Goal: Communication & Community: Share content

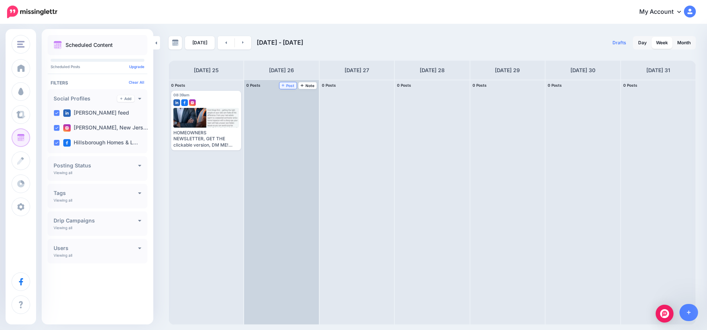
click at [289, 87] on span "Post" at bounding box center [288, 86] width 13 height 4
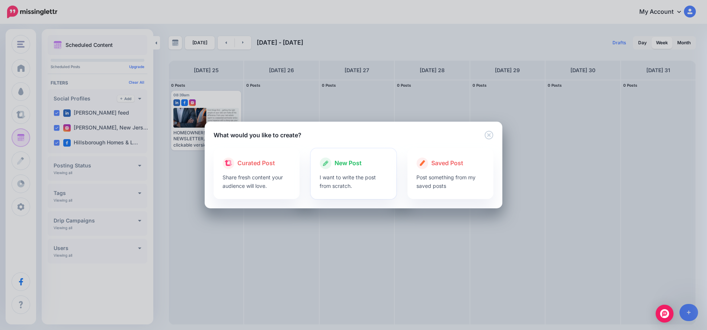
click at [346, 163] on span "New Post" at bounding box center [348, 164] width 27 height 10
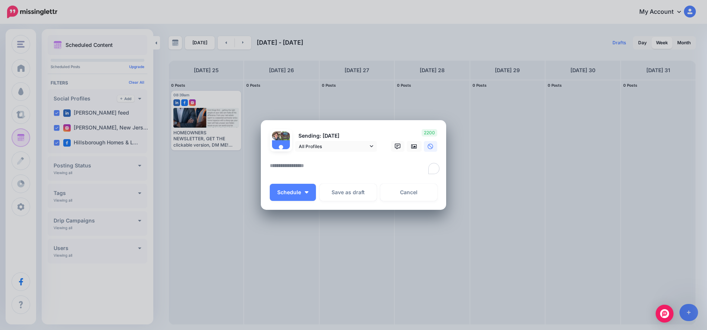
click at [278, 163] on textarea "To enrich screen reader interactions, please activate Accessibility in Grammarl…" at bounding box center [355, 168] width 171 height 15
paste textarea "**********"
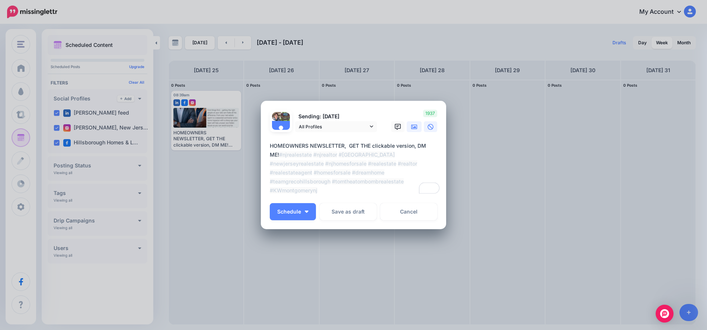
type textarea "**********"
click at [414, 128] on icon at bounding box center [414, 127] width 6 height 6
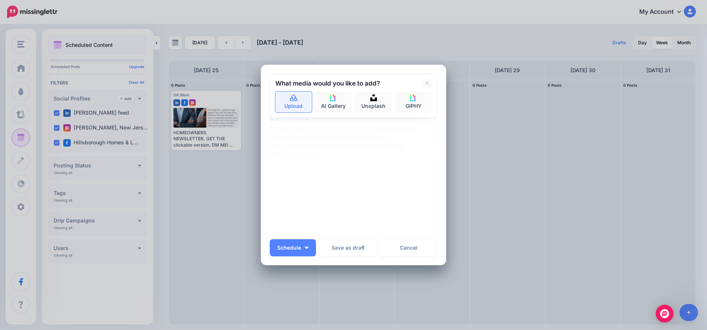
click at [293, 105] on link "Upload" at bounding box center [293, 102] width 36 height 21
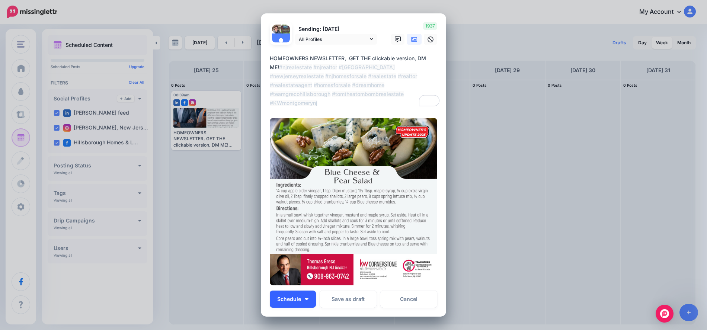
click at [307, 296] on button "Schedule" at bounding box center [293, 299] width 46 height 17
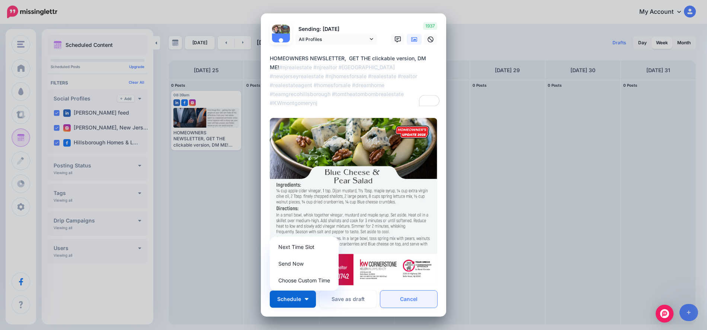
click at [398, 298] on link "Cancel" at bounding box center [408, 299] width 57 height 17
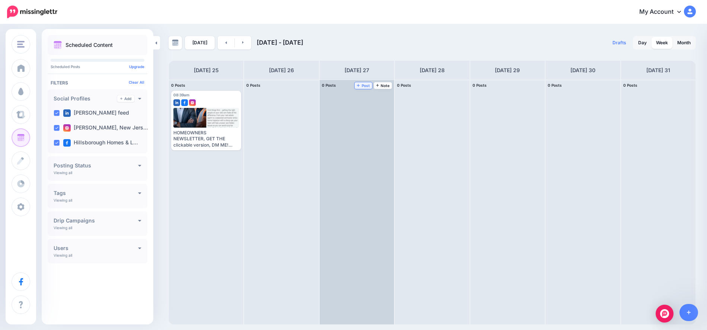
click at [366, 84] on span "Post" at bounding box center [363, 86] width 13 height 4
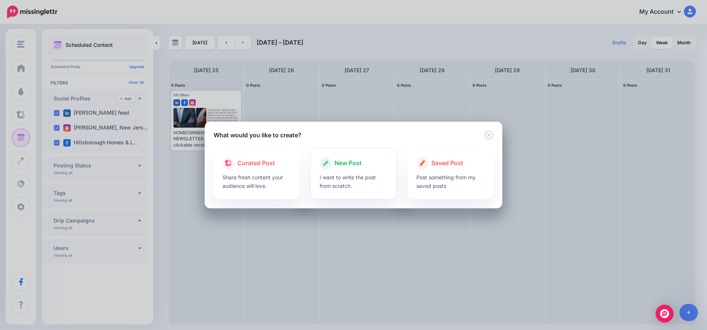
click at [354, 167] on span "New Post" at bounding box center [348, 164] width 27 height 10
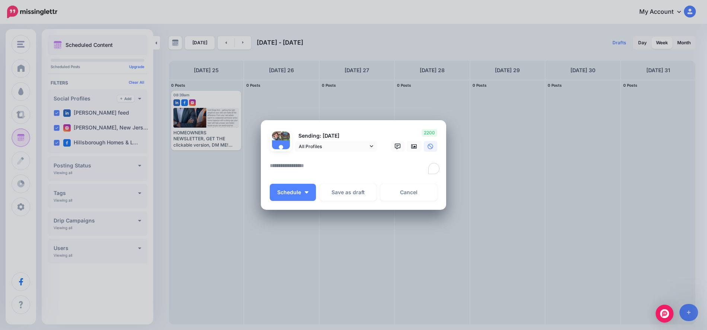
click at [301, 162] on textarea "To enrich screen reader interactions, please activate Accessibility in Grammarl…" at bounding box center [355, 168] width 171 height 15
paste textarea "**********"
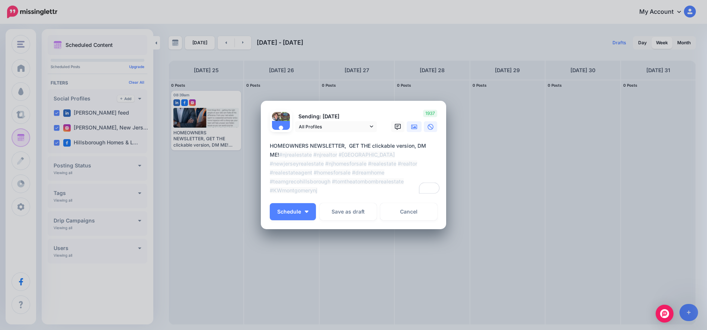
type textarea "**********"
click at [417, 129] on icon at bounding box center [414, 127] width 6 height 4
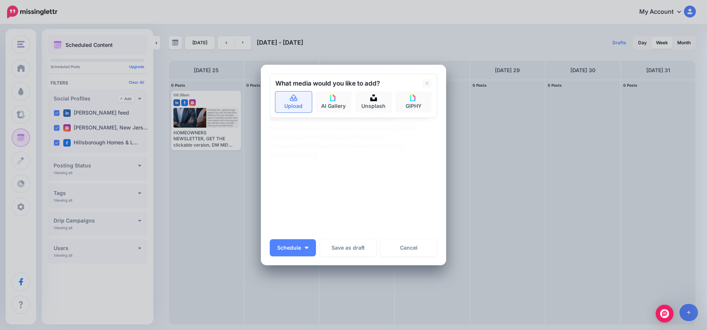
click at [289, 104] on link "Upload" at bounding box center [293, 102] width 36 height 21
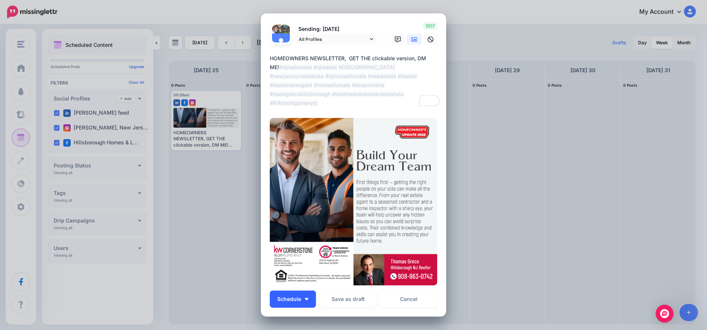
click at [310, 299] on button "Schedule" at bounding box center [293, 299] width 46 height 17
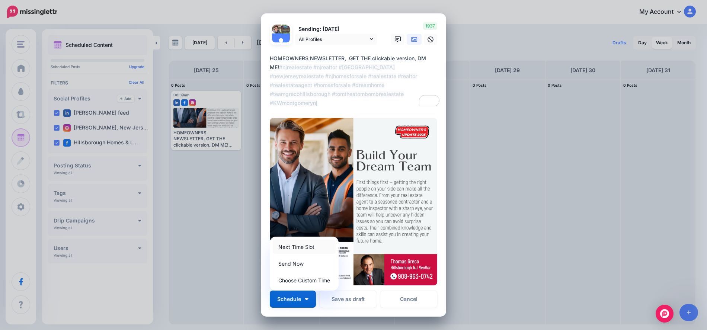
click at [296, 245] on link "Next Time Slot" at bounding box center [304, 247] width 63 height 15
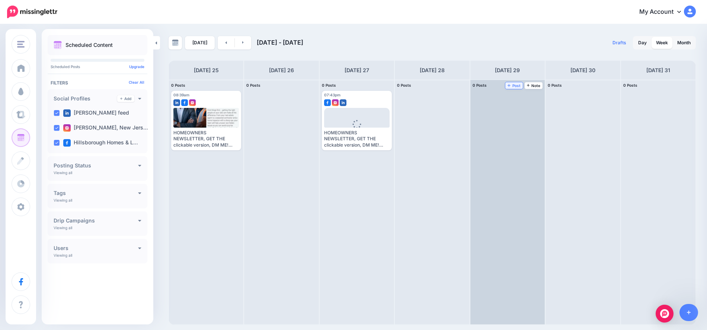
click at [515, 86] on span "Post" at bounding box center [514, 86] width 13 height 4
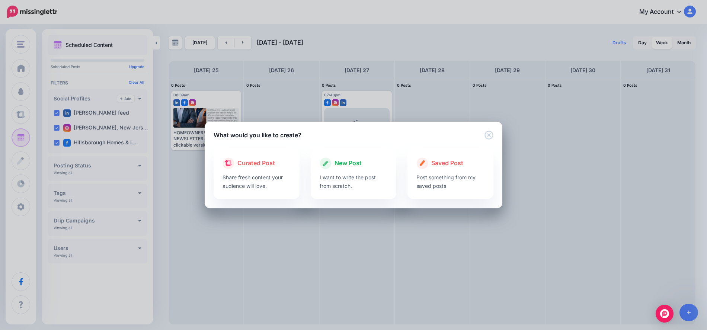
click at [439, 92] on div "What would you like to create? Loading Loading Curated Post Share fresh content…" at bounding box center [353, 165] width 707 height 330
click at [490, 133] on icon "Close" at bounding box center [489, 135] width 9 height 9
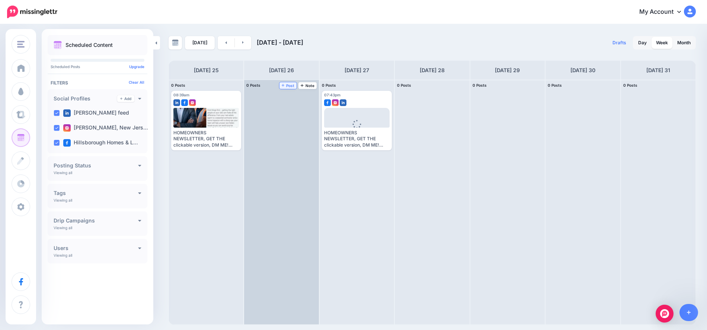
click at [288, 84] on span "Post" at bounding box center [288, 86] width 13 height 4
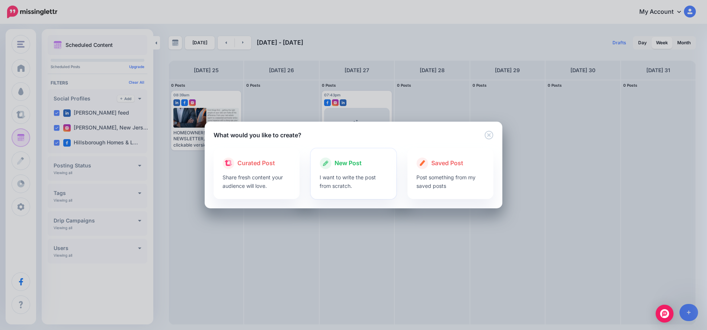
click at [357, 162] on span "New Post" at bounding box center [348, 164] width 27 height 10
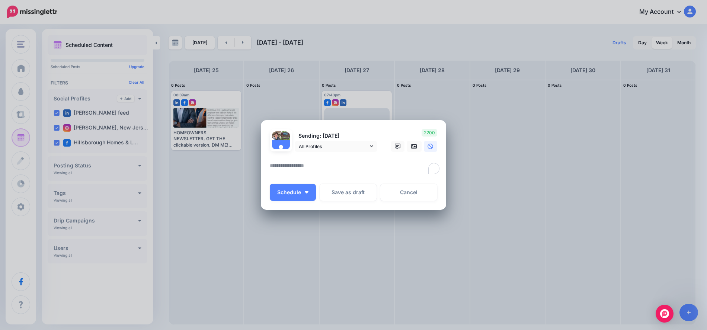
click at [306, 166] on textarea "To enrich screen reader interactions, please activate Accessibility in Grammarl…" at bounding box center [355, 168] width 171 height 15
paste textarea "**********"
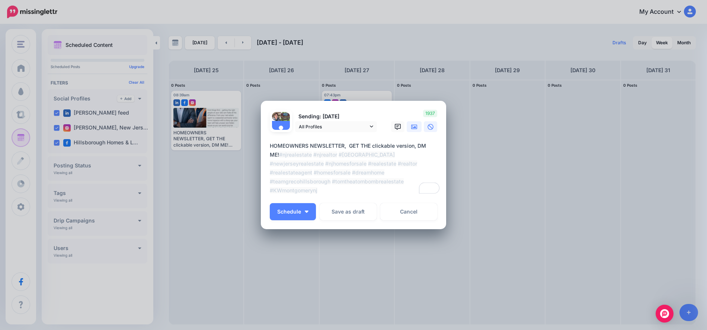
type textarea "**********"
click at [415, 129] on icon at bounding box center [414, 127] width 6 height 4
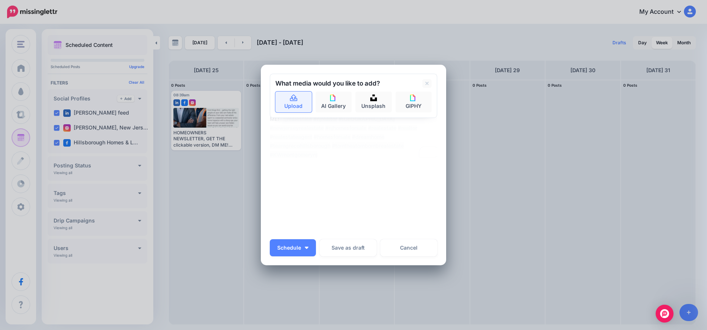
click at [292, 106] on link "Upload" at bounding box center [293, 102] width 36 height 21
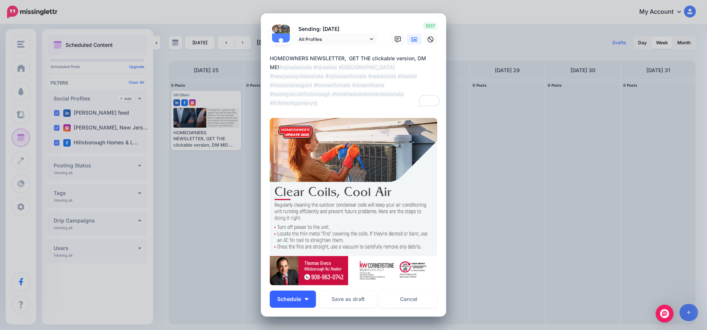
click at [305, 299] on img "button" at bounding box center [307, 299] width 4 height 2
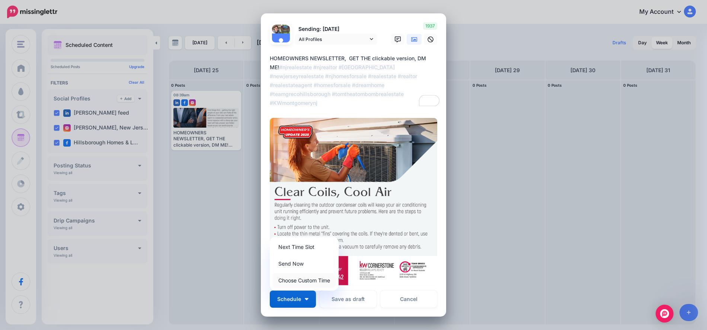
click at [307, 281] on link "Choose Custom Time" at bounding box center [304, 280] width 63 height 15
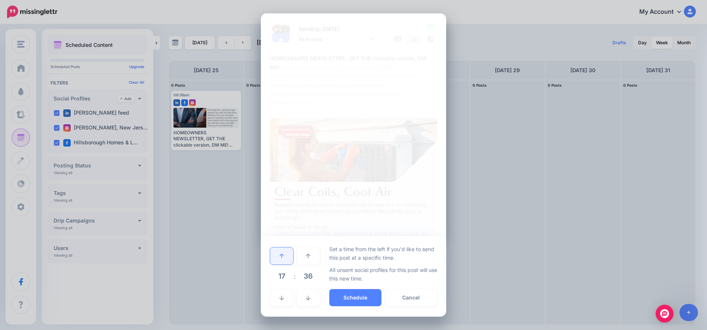
click at [283, 252] on link at bounding box center [281, 256] width 23 height 17
click at [279, 299] on link at bounding box center [281, 298] width 23 height 17
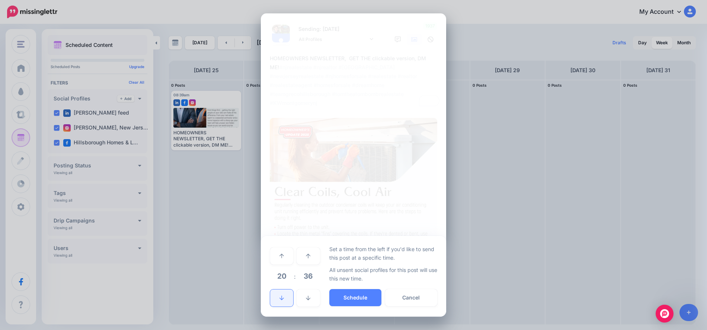
click at [279, 299] on link at bounding box center [281, 298] width 23 height 17
click at [280, 299] on link at bounding box center [281, 298] width 23 height 17
click at [280, 299] on icon at bounding box center [282, 298] width 4 height 5
click at [280, 299] on icon at bounding box center [282, 298] width 4 height 4
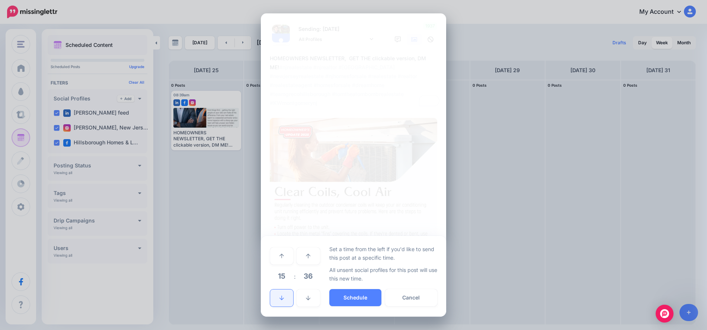
click at [280, 299] on icon at bounding box center [282, 298] width 4 height 4
click at [281, 299] on icon at bounding box center [282, 298] width 4 height 4
click at [281, 300] on icon at bounding box center [282, 298] width 4 height 4
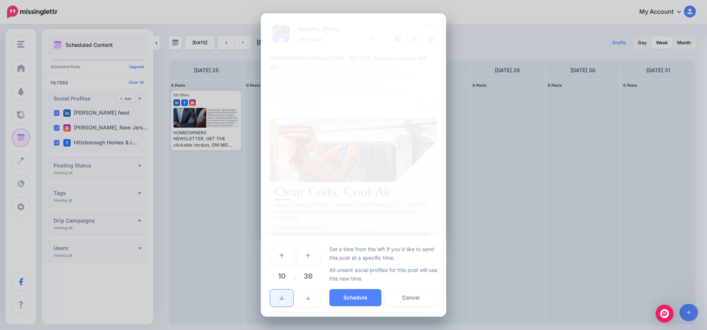
click at [281, 300] on icon at bounding box center [282, 298] width 4 height 4
click at [281, 251] on link at bounding box center [281, 256] width 23 height 17
click at [367, 296] on button "Schedule" at bounding box center [355, 297] width 52 height 17
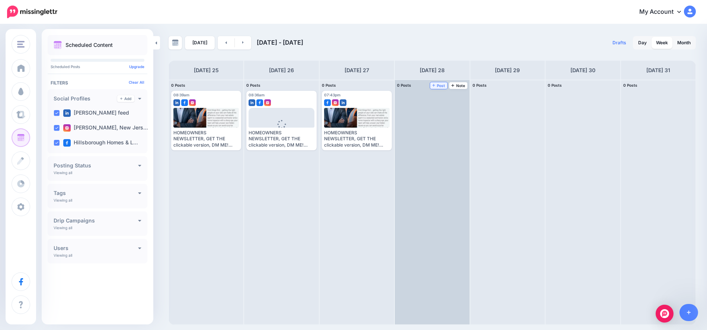
click at [437, 84] on span "Post" at bounding box center [439, 86] width 13 height 4
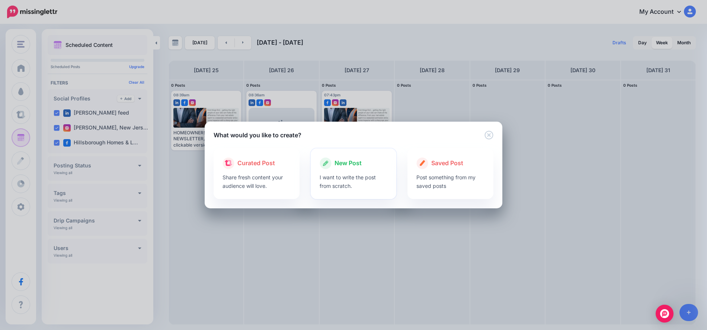
click at [341, 169] on div "New Post" at bounding box center [354, 163] width 68 height 12
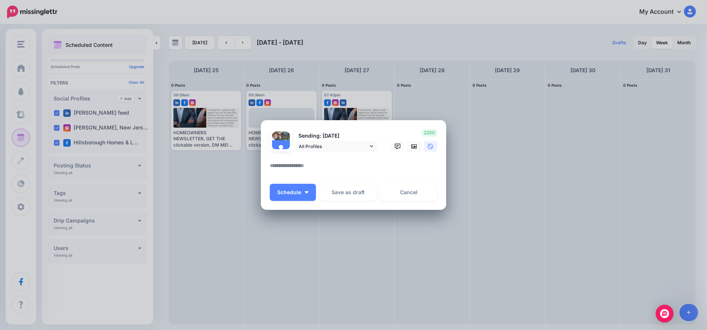
click at [286, 158] on div at bounding box center [354, 156] width 168 height 9
click at [283, 163] on textarea "To enrich screen reader interactions, please activate Accessibility in Grammarl…" at bounding box center [355, 168] width 171 height 15
paste textarea "**********"
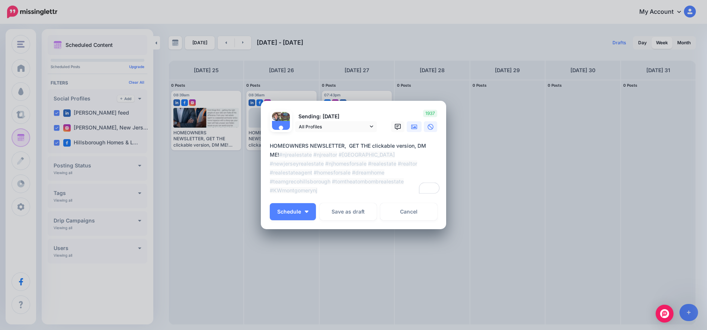
type textarea "**********"
click at [417, 127] on link at bounding box center [414, 126] width 15 height 11
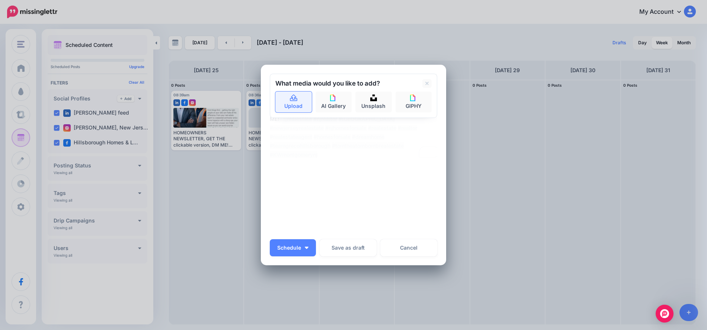
click at [292, 106] on link "Upload" at bounding box center [293, 102] width 36 height 21
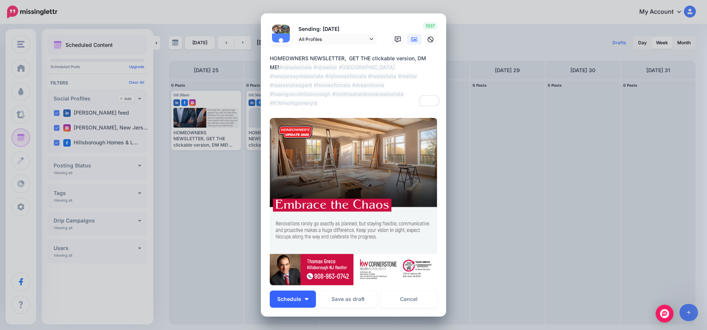
click at [306, 297] on button "Schedule" at bounding box center [293, 299] width 46 height 17
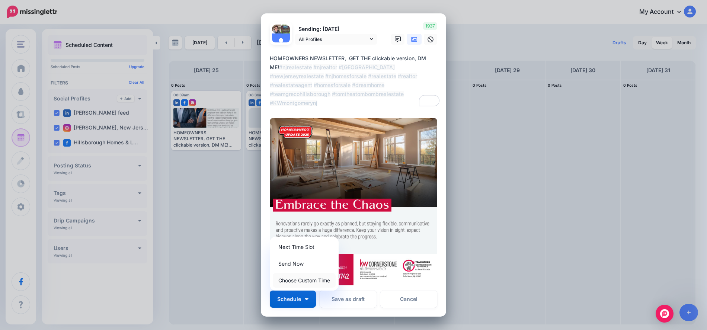
click at [296, 278] on link "Choose Custom Time" at bounding box center [304, 280] width 63 height 15
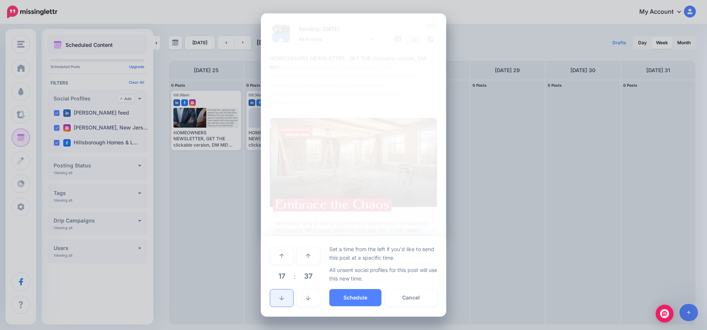
click at [283, 298] on icon at bounding box center [282, 298] width 4 height 5
click at [283, 299] on icon at bounding box center [282, 298] width 4 height 4
click at [283, 299] on icon at bounding box center [282, 298] width 4 height 5
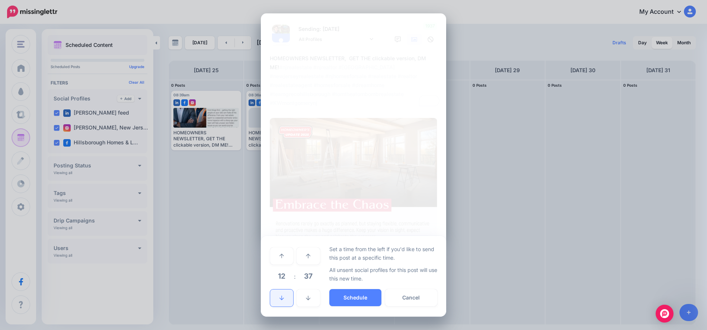
click at [283, 299] on icon at bounding box center [282, 298] width 4 height 5
click at [354, 294] on button "Schedule" at bounding box center [355, 297] width 52 height 17
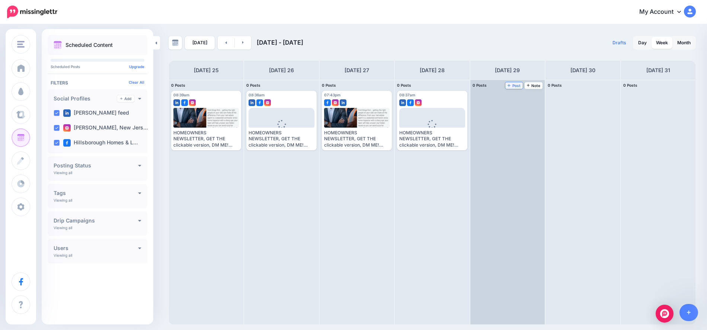
click at [512, 85] on span "Post" at bounding box center [514, 86] width 13 height 4
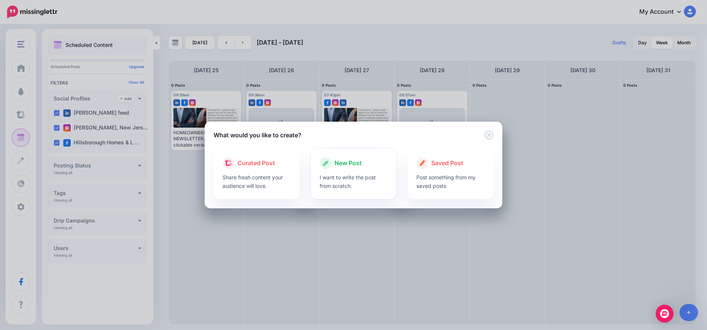
click at [341, 165] on span "New Post" at bounding box center [348, 164] width 27 height 10
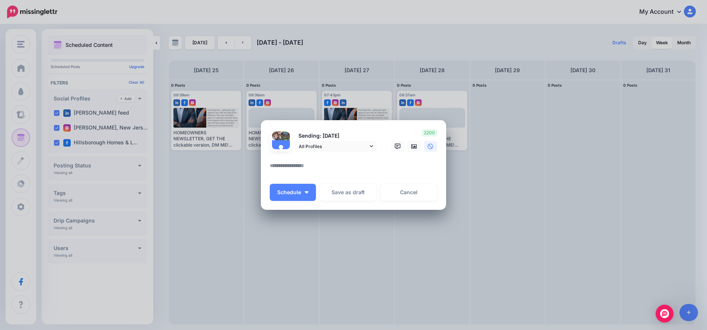
click at [255, 160] on div "Create Post Loading Sending: [DATE] All Profiles" at bounding box center [353, 165] width 707 height 330
click at [289, 166] on textarea at bounding box center [355, 168] width 171 height 15
paste textarea "**********"
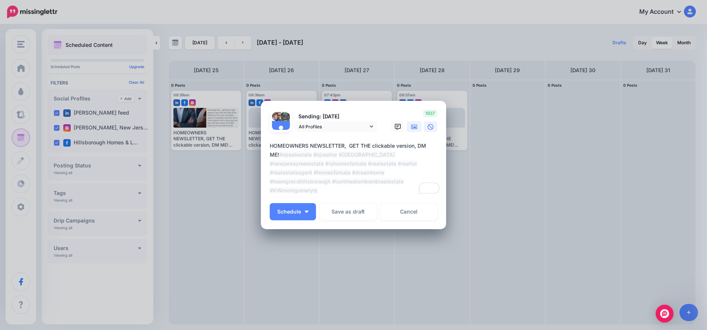
type textarea "**********"
click at [414, 125] on icon at bounding box center [414, 127] width 6 height 6
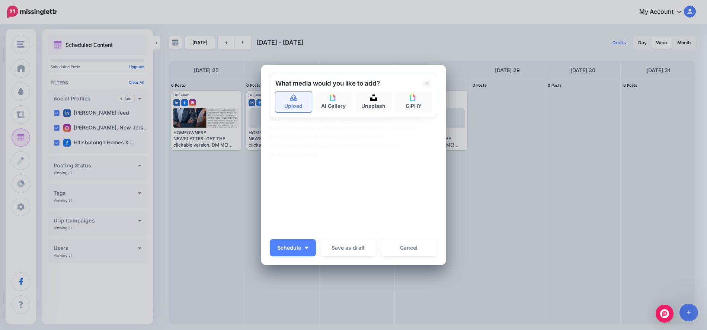
click at [279, 107] on link "Upload" at bounding box center [293, 102] width 36 height 21
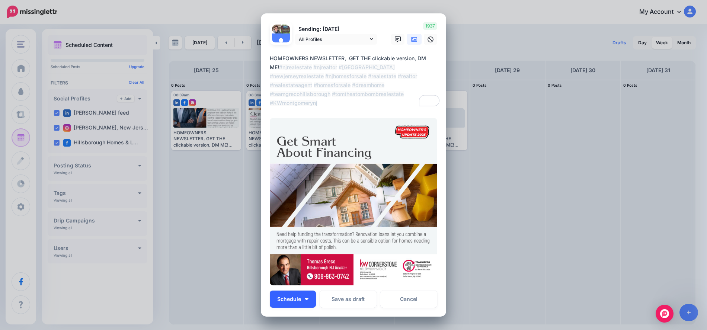
click at [308, 300] on button "Schedule" at bounding box center [293, 299] width 46 height 17
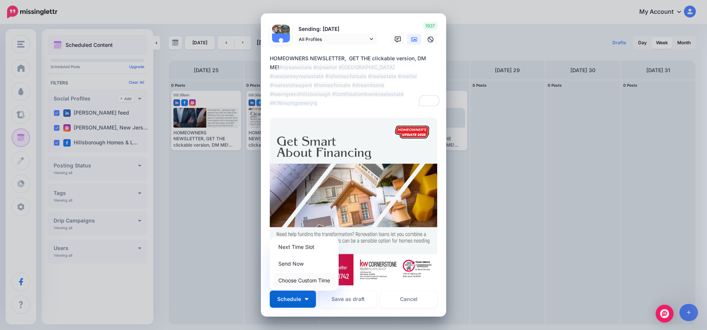
click at [296, 279] on link "Choose Custom Time" at bounding box center [304, 280] width 63 height 15
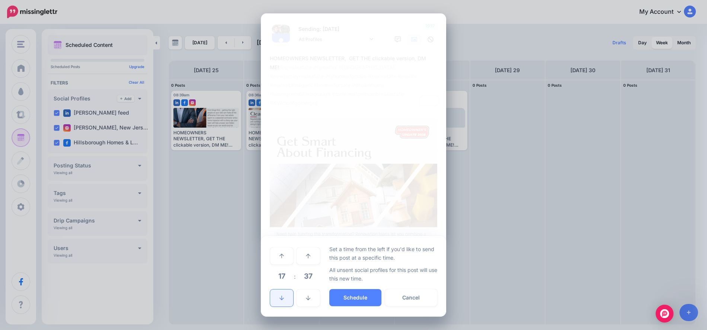
click at [283, 300] on icon at bounding box center [282, 298] width 4 height 4
click at [282, 299] on icon at bounding box center [282, 298] width 4 height 4
click at [281, 297] on icon at bounding box center [282, 298] width 4 height 5
click at [280, 296] on icon at bounding box center [282, 298] width 4 height 5
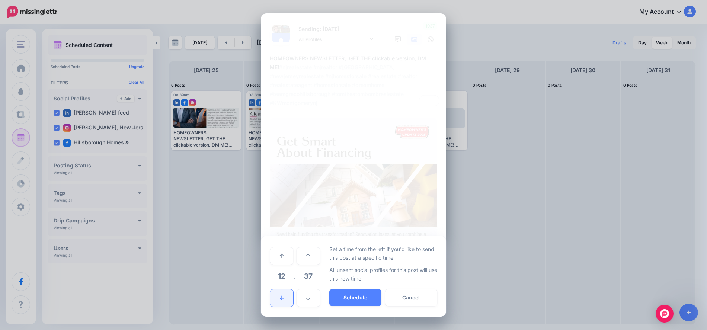
click at [280, 296] on icon at bounding box center [282, 298] width 4 height 5
click at [353, 291] on button "Schedule" at bounding box center [355, 297] width 52 height 17
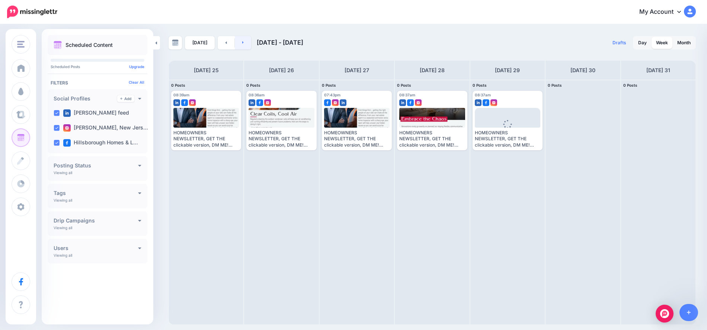
click at [243, 44] on link at bounding box center [243, 42] width 17 height 13
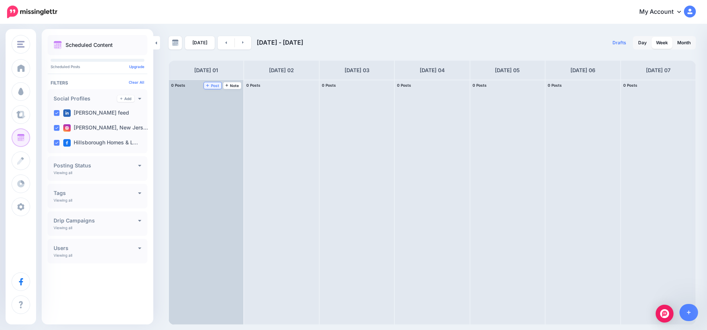
click at [214, 85] on span "Post" at bounding box center [212, 86] width 13 height 4
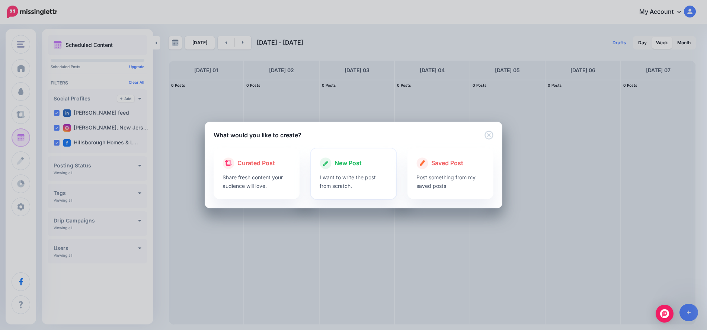
click at [344, 163] on span "New Post" at bounding box center [348, 164] width 27 height 10
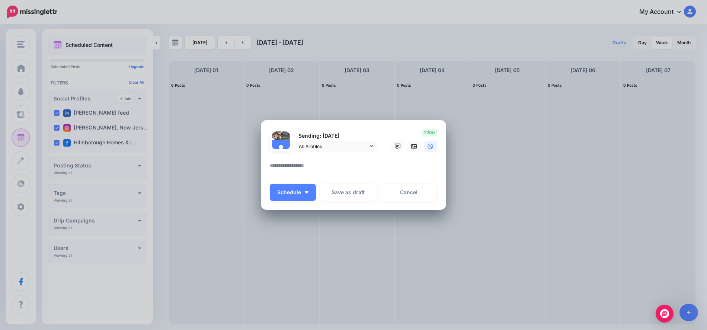
click at [296, 171] on textarea at bounding box center [355, 168] width 171 height 15
paste textarea "**********"
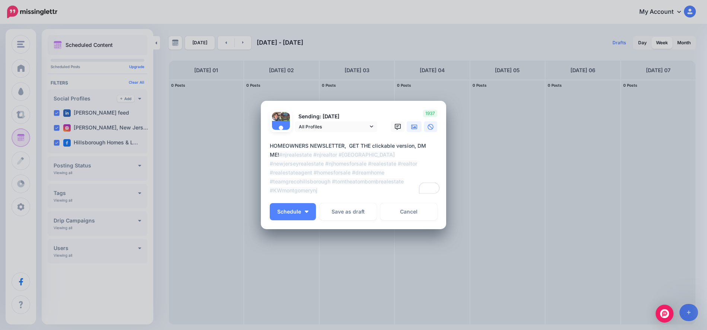
type textarea "**********"
click at [413, 126] on icon at bounding box center [414, 127] width 6 height 6
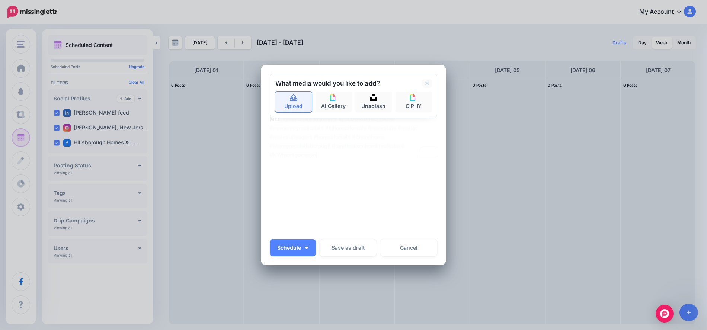
click at [299, 106] on link "Upload" at bounding box center [293, 102] width 36 height 21
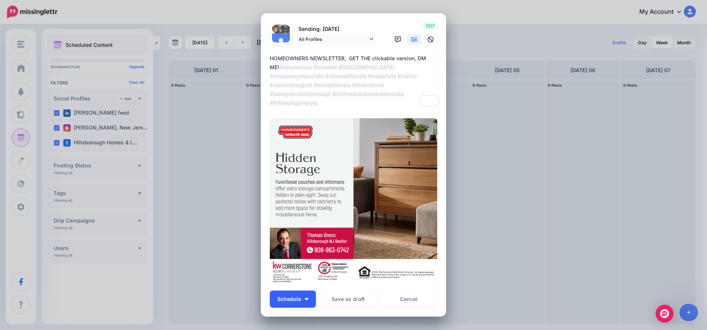
click at [309, 295] on button "Schedule" at bounding box center [293, 299] width 46 height 17
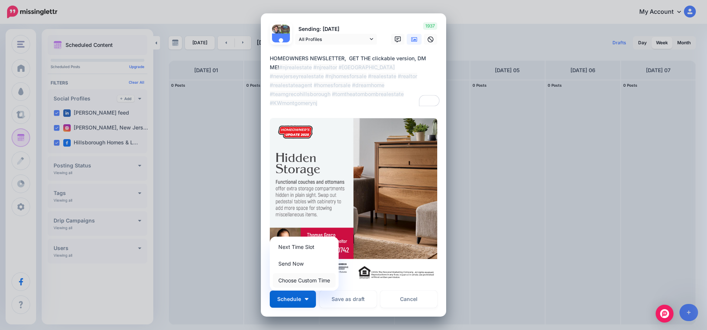
click at [305, 280] on link "Choose Custom Time" at bounding box center [304, 280] width 63 height 15
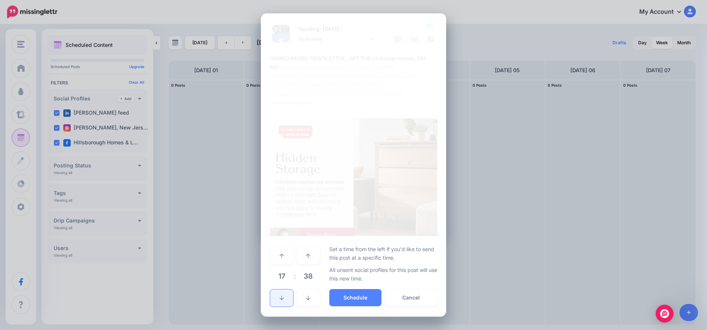
click at [283, 294] on link at bounding box center [281, 298] width 23 height 17
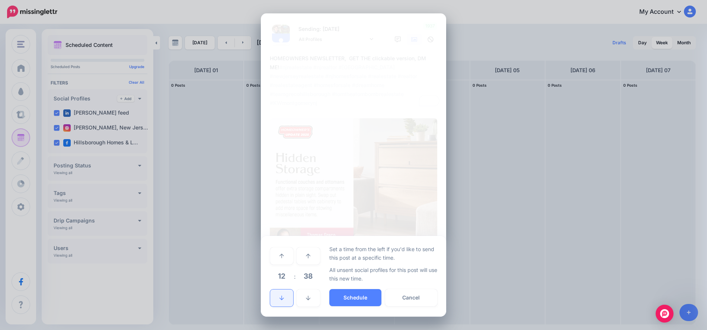
click at [283, 294] on link at bounding box center [281, 298] width 23 height 17
click at [284, 294] on link at bounding box center [281, 298] width 23 height 17
click at [285, 294] on link at bounding box center [281, 298] width 23 height 17
click at [363, 291] on button "Schedule" at bounding box center [355, 297] width 52 height 17
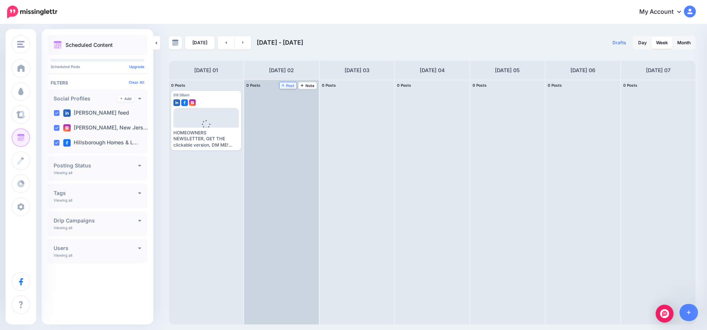
click at [291, 85] on span "Post" at bounding box center [288, 86] width 13 height 4
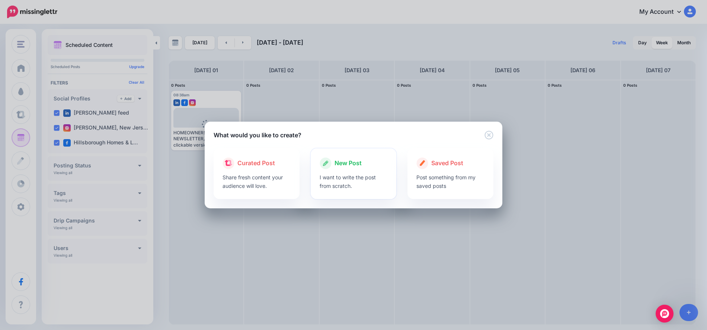
click at [352, 162] on span "New Post" at bounding box center [348, 164] width 27 height 10
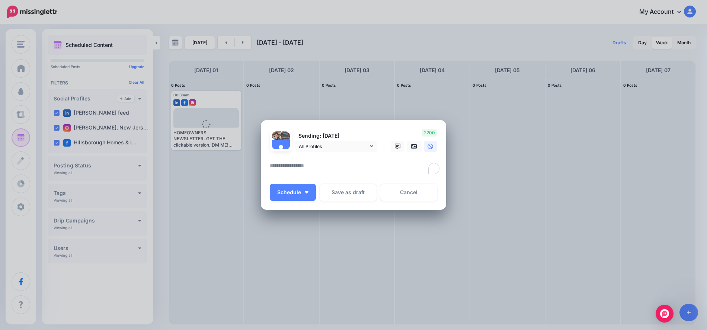
click at [286, 162] on textarea "To enrich screen reader interactions, please activate Accessibility in Grammarl…" at bounding box center [355, 168] width 171 height 15
paste textarea "**********"
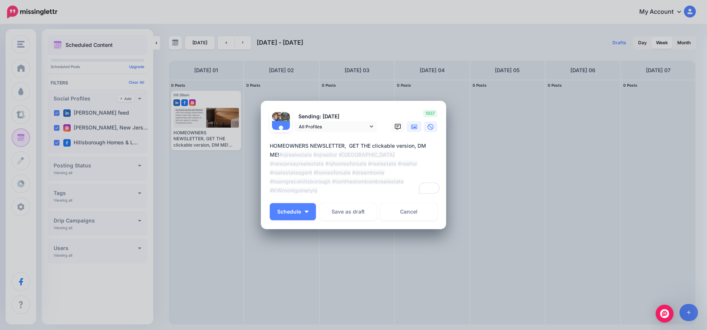
type textarea "**********"
click at [416, 127] on icon at bounding box center [414, 127] width 6 height 4
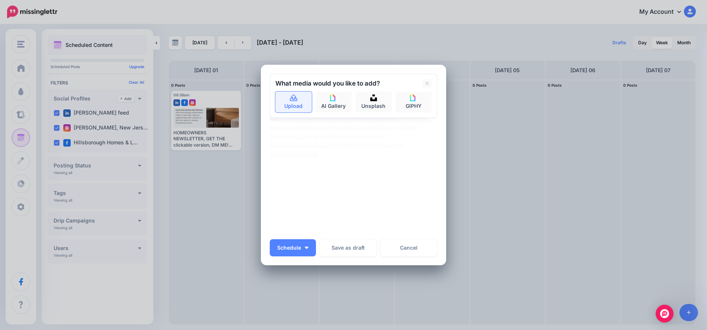
click at [282, 103] on link "Upload" at bounding box center [293, 102] width 36 height 21
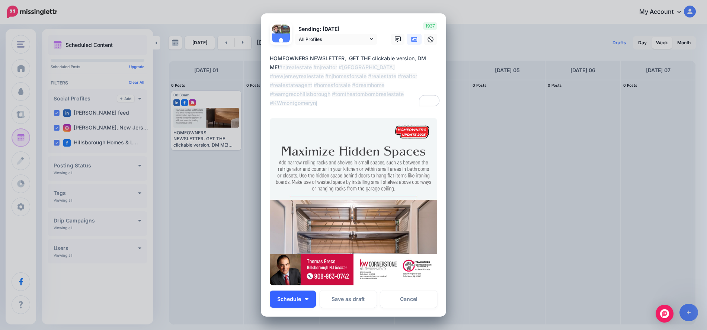
click at [305, 299] on img "button" at bounding box center [307, 299] width 4 height 2
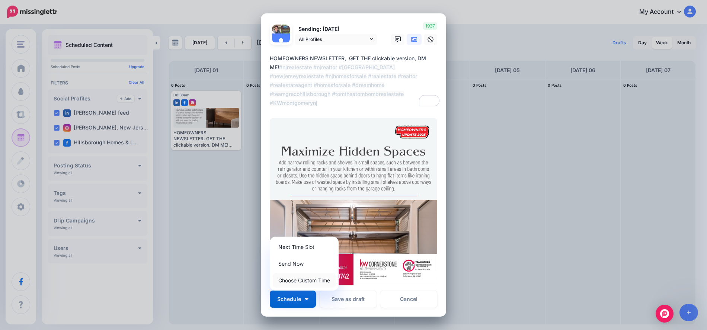
click at [301, 279] on link "Choose Custom Time" at bounding box center [304, 280] width 63 height 15
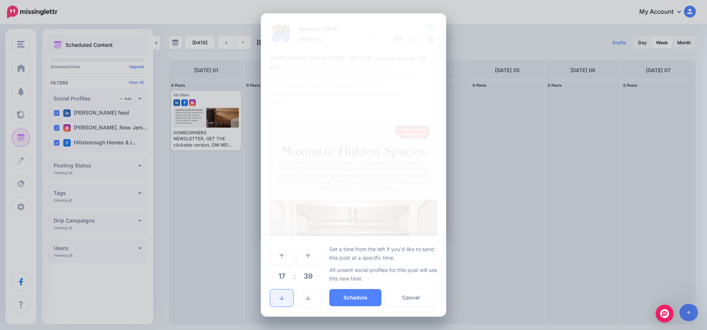
click at [278, 297] on link at bounding box center [281, 298] width 23 height 17
click at [278, 296] on link at bounding box center [281, 298] width 23 height 17
click at [279, 296] on link at bounding box center [281, 298] width 23 height 17
click at [281, 296] on icon at bounding box center [282, 298] width 4 height 5
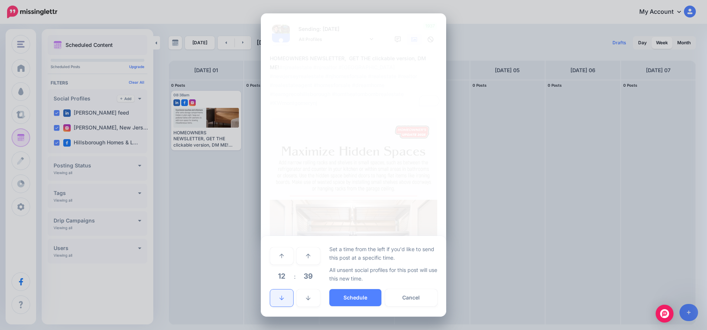
click at [281, 296] on icon at bounding box center [282, 298] width 4 height 5
click at [282, 296] on icon at bounding box center [282, 298] width 4 height 5
click at [337, 293] on button "Schedule" at bounding box center [355, 297] width 52 height 17
